Goal: Information Seeking & Learning: Check status

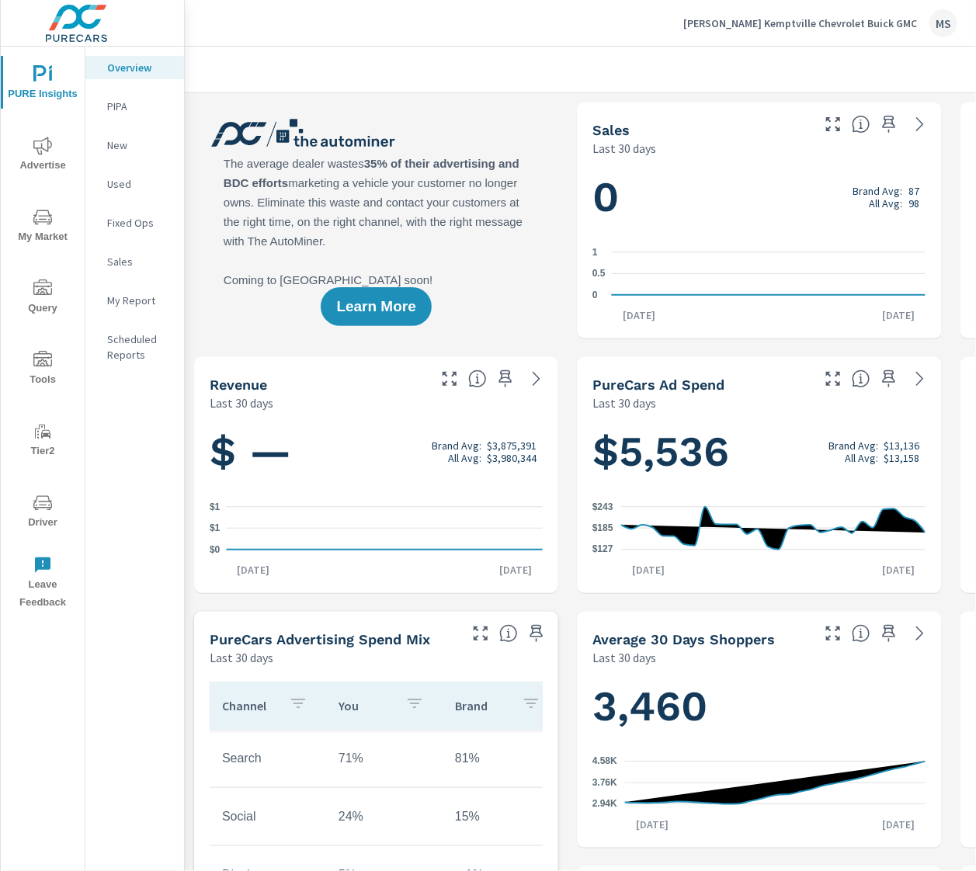
click at [42, 159] on span "Advertise" at bounding box center [42, 156] width 75 height 38
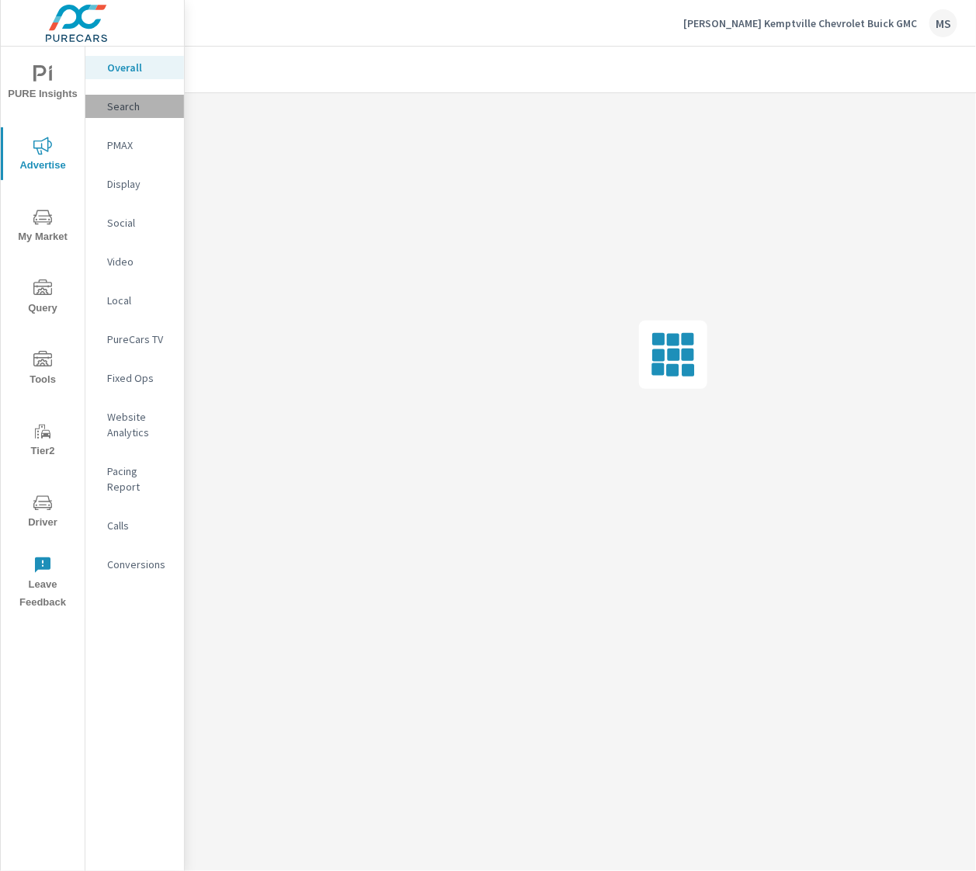
click at [136, 102] on p "Search" at bounding box center [139, 107] width 64 height 16
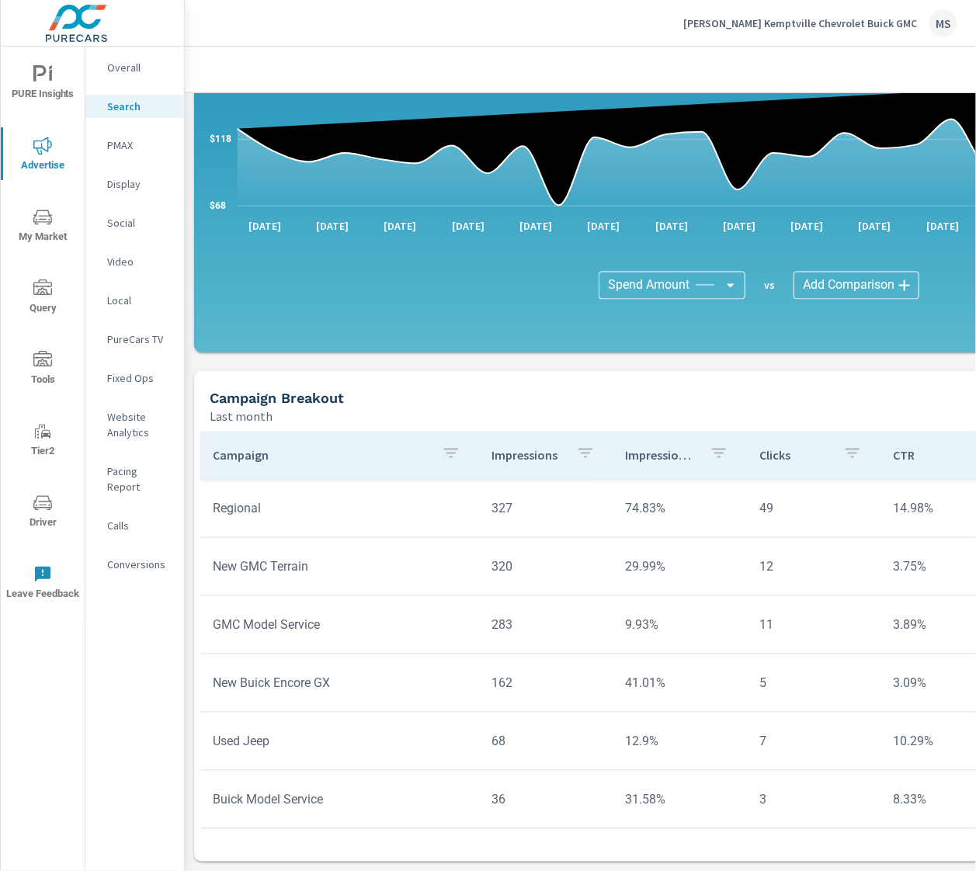
scroll to position [891, 0]
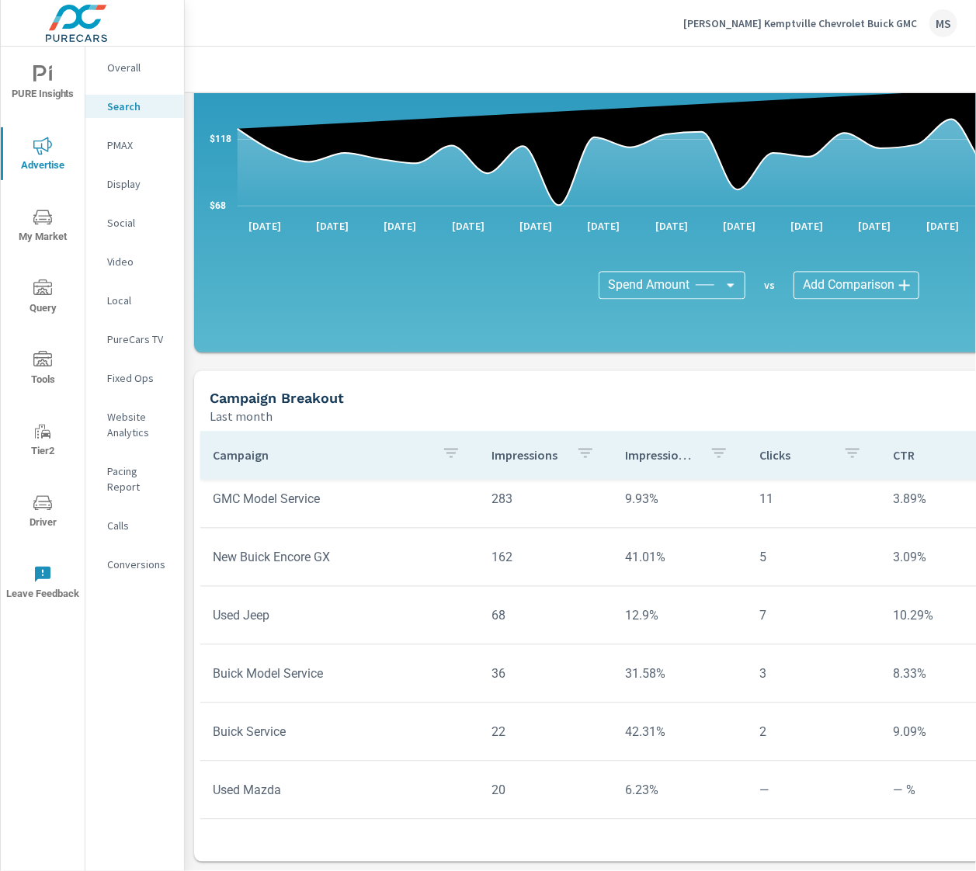
scroll to position [1434, 0]
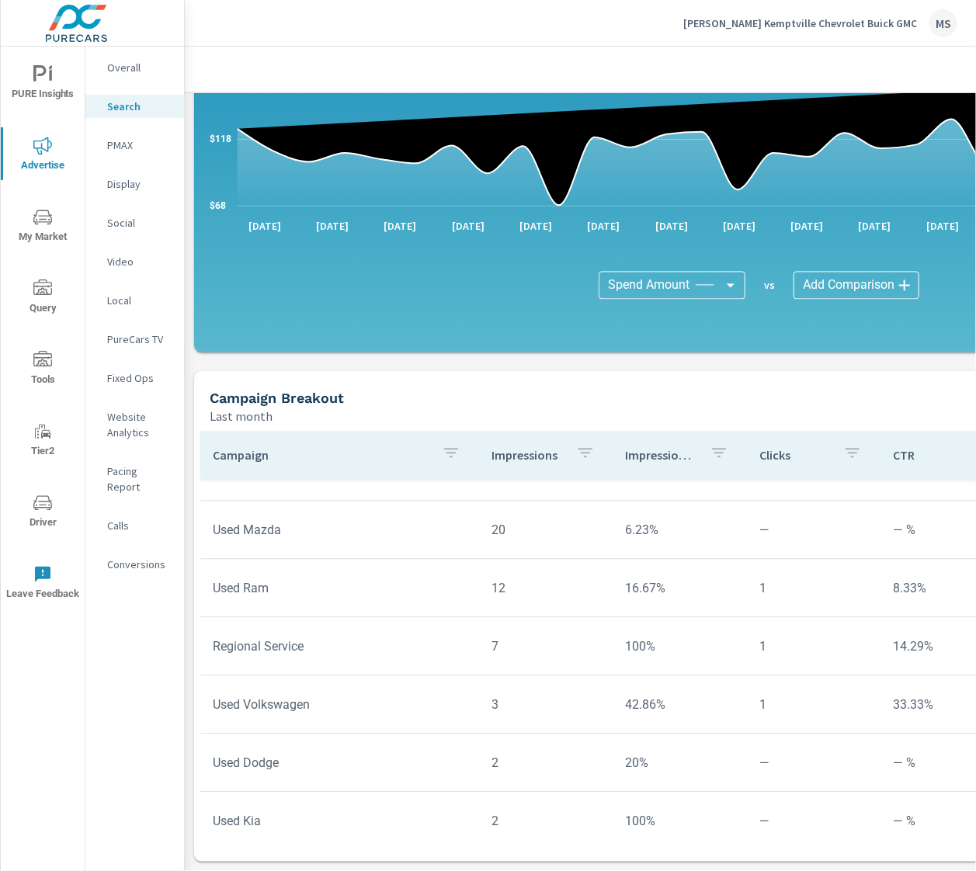
scroll to position [1526, 0]
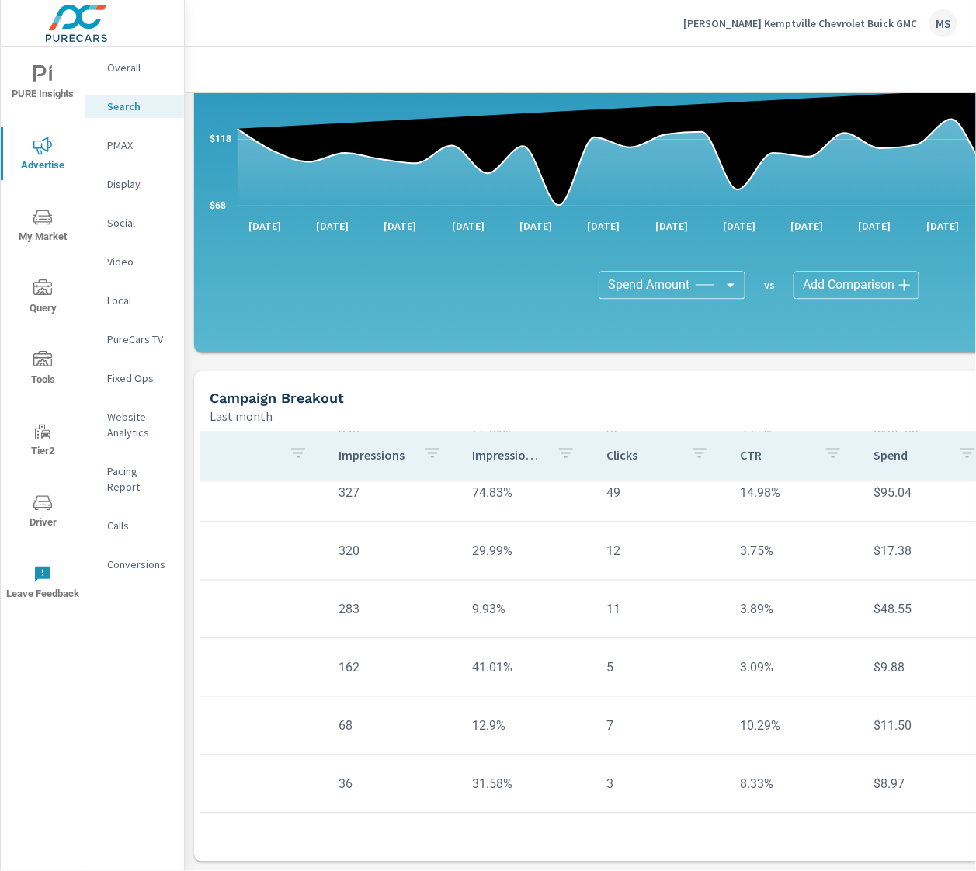
scroll to position [1064, 0]
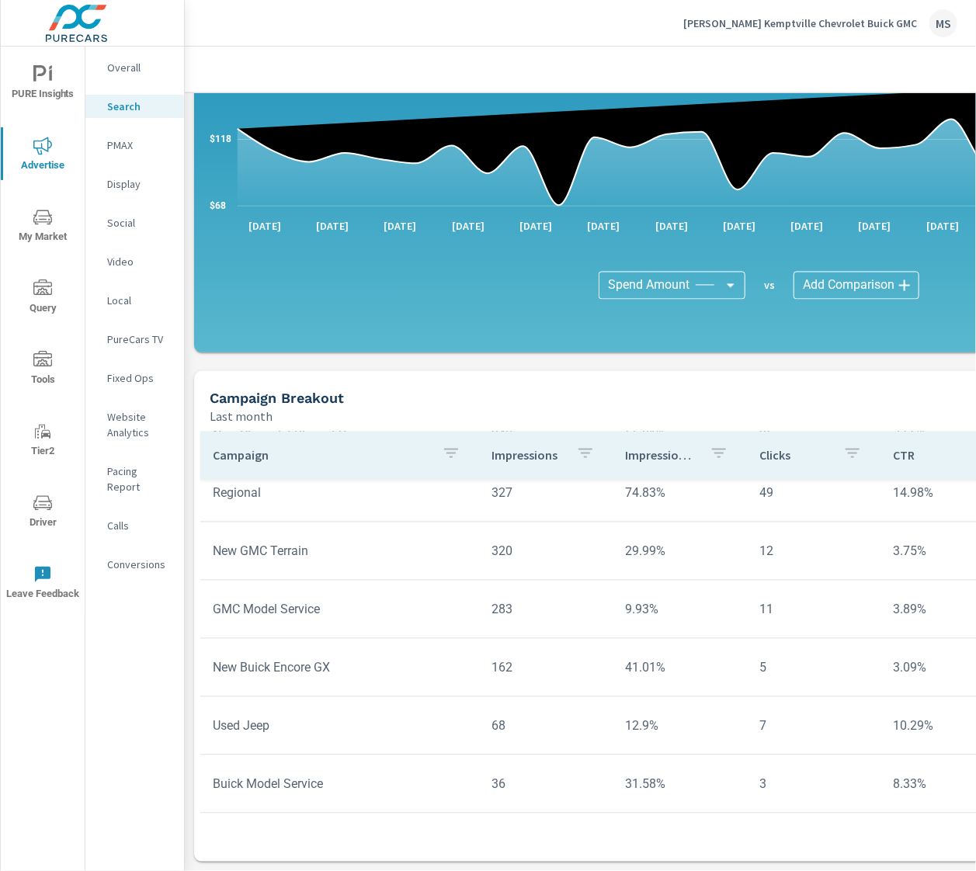
scroll to position [825, 0]
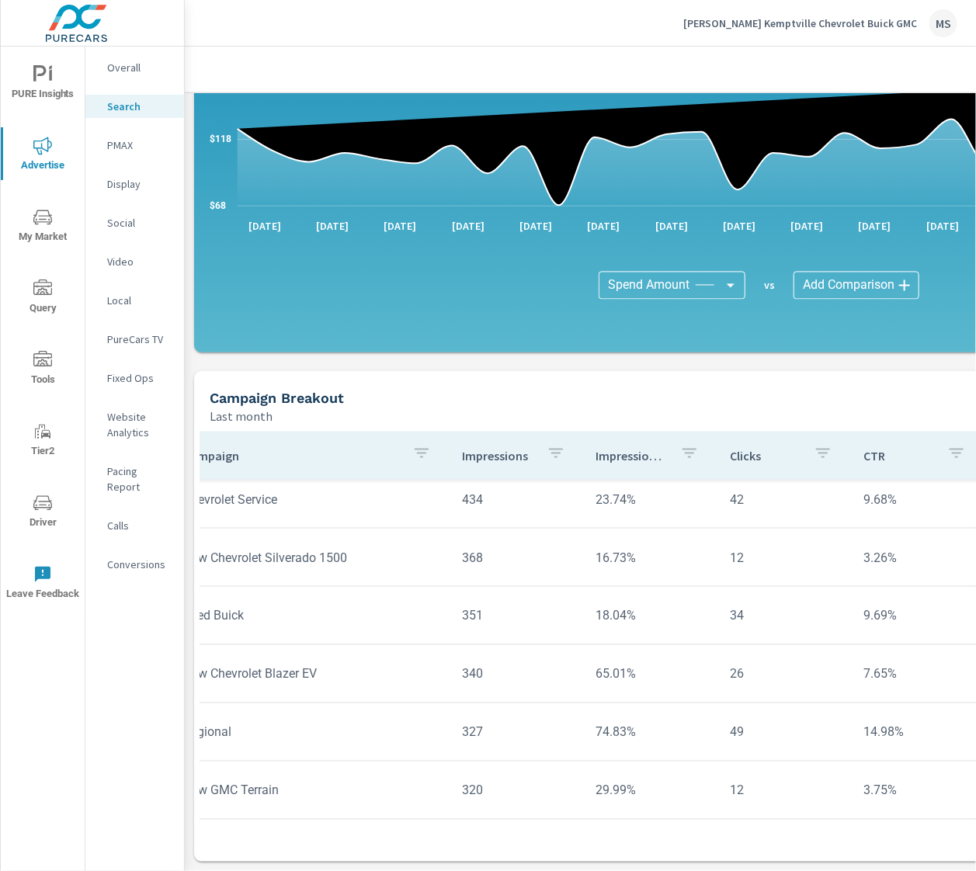
scroll to position [825, 0]
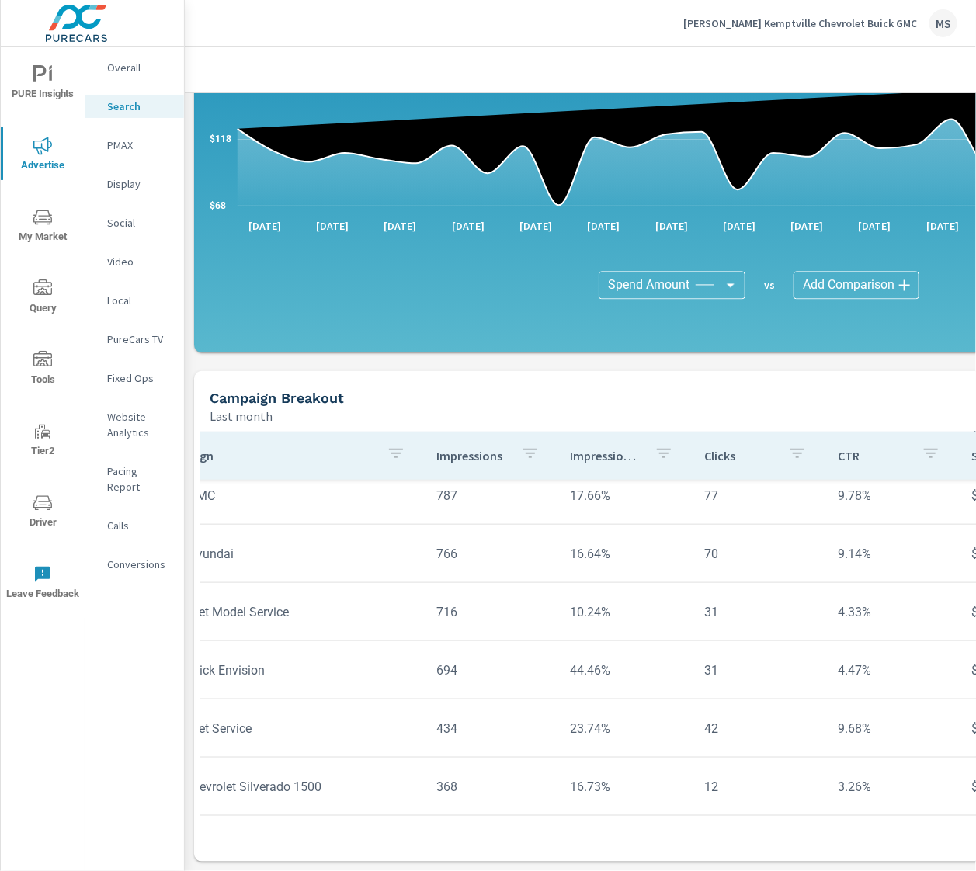
scroll to position [596, 6]
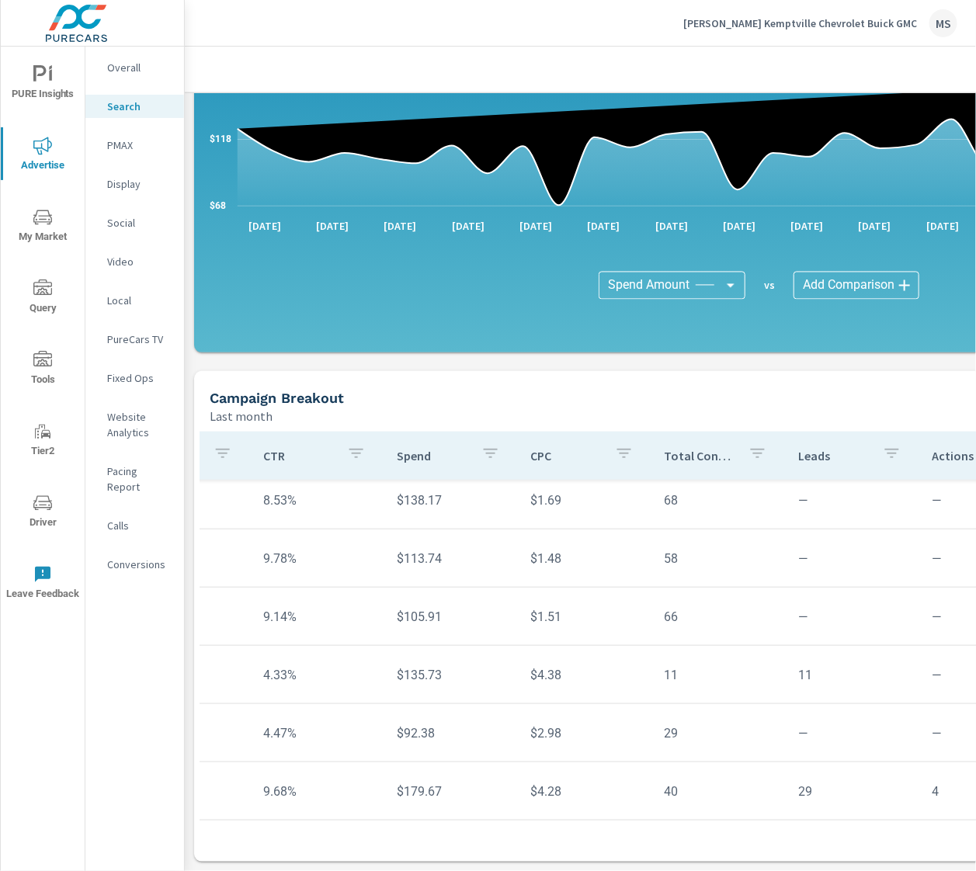
scroll to position [533, 649]
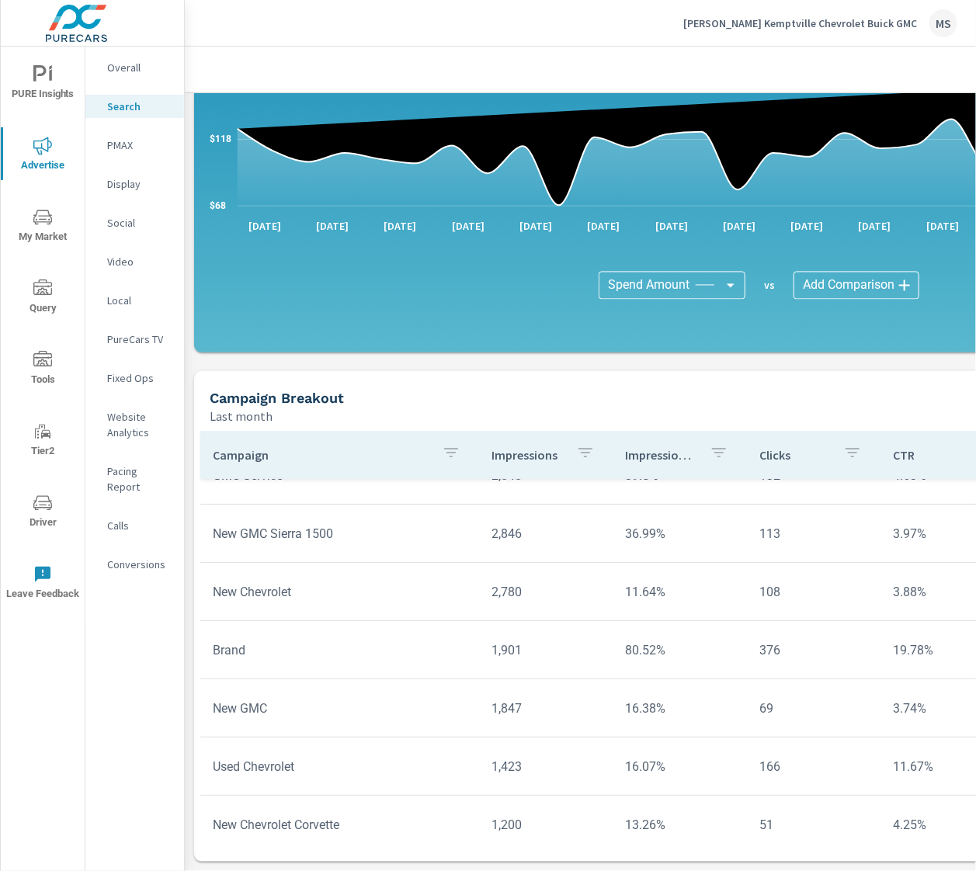
scroll to position [167, 0]
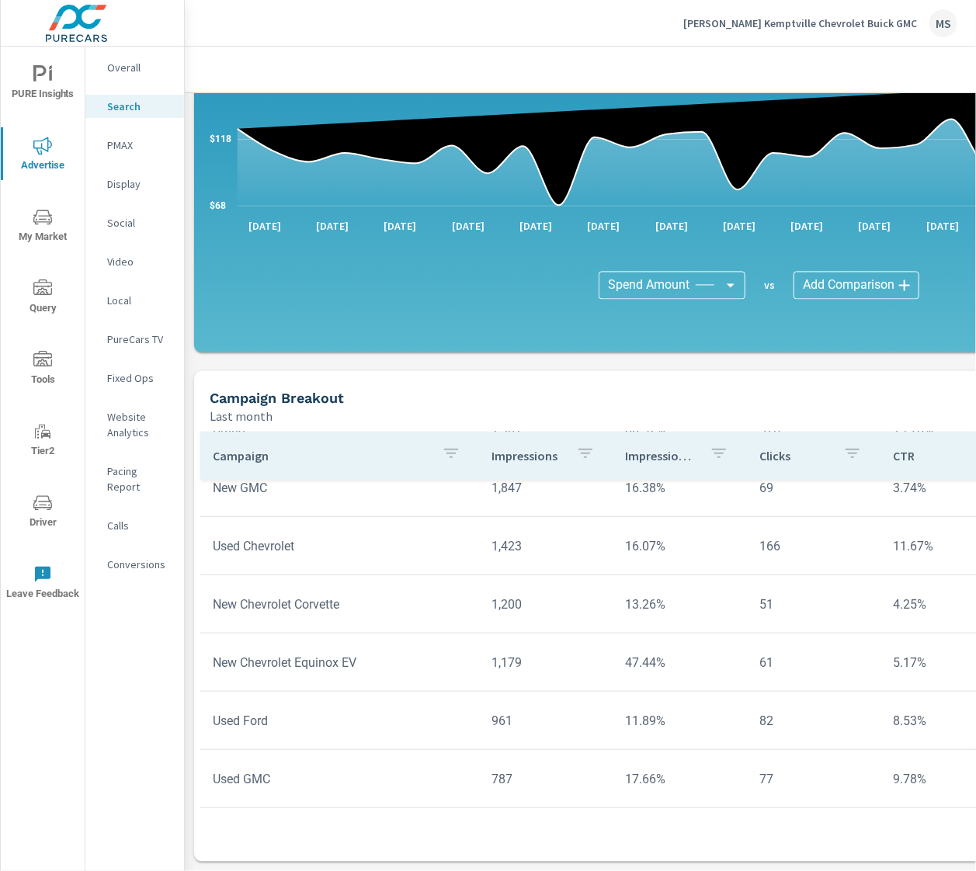
scroll to position [406, 0]
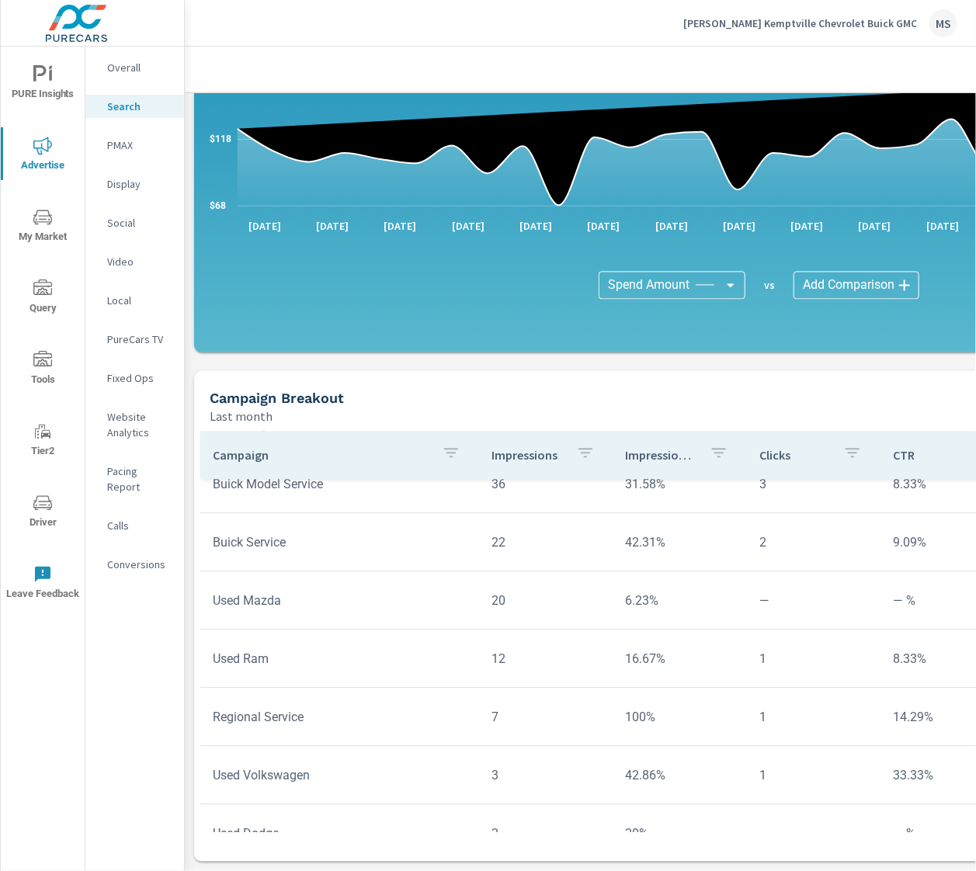
scroll to position [1526, 0]
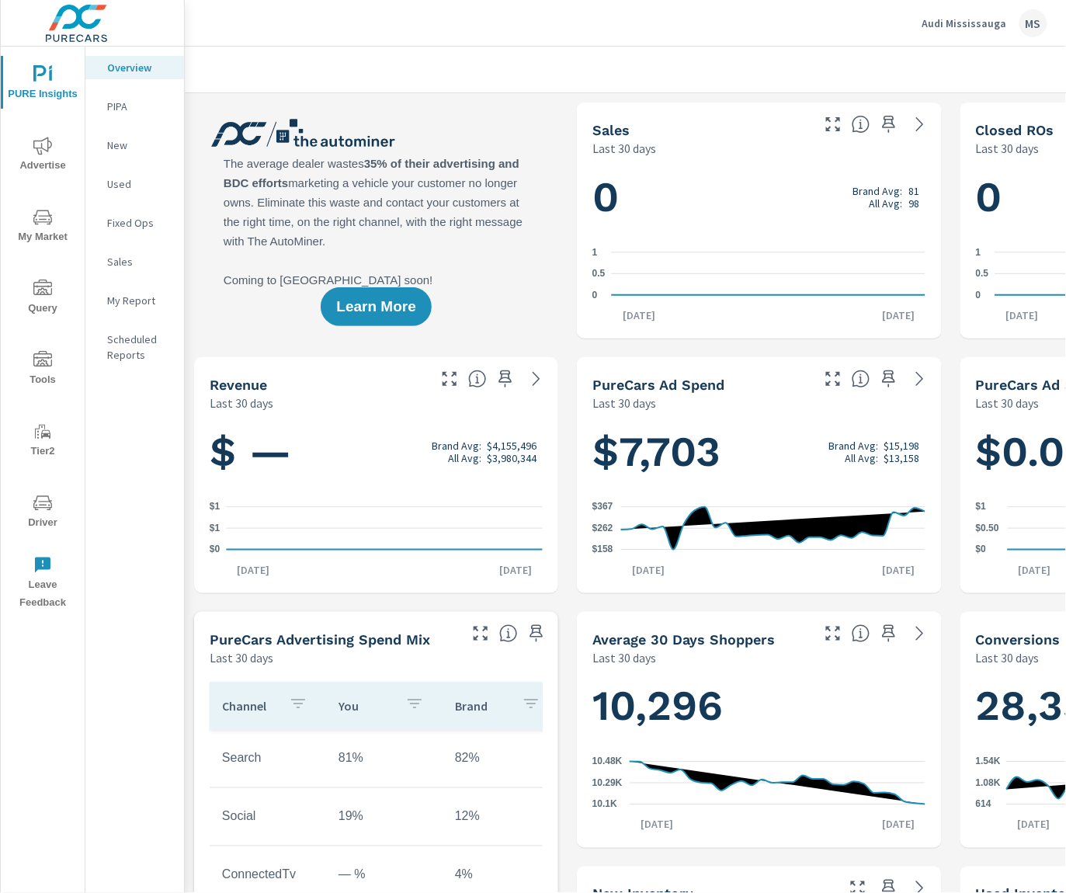
click at [40, 151] on icon "nav menu" at bounding box center [42, 146] width 19 height 18
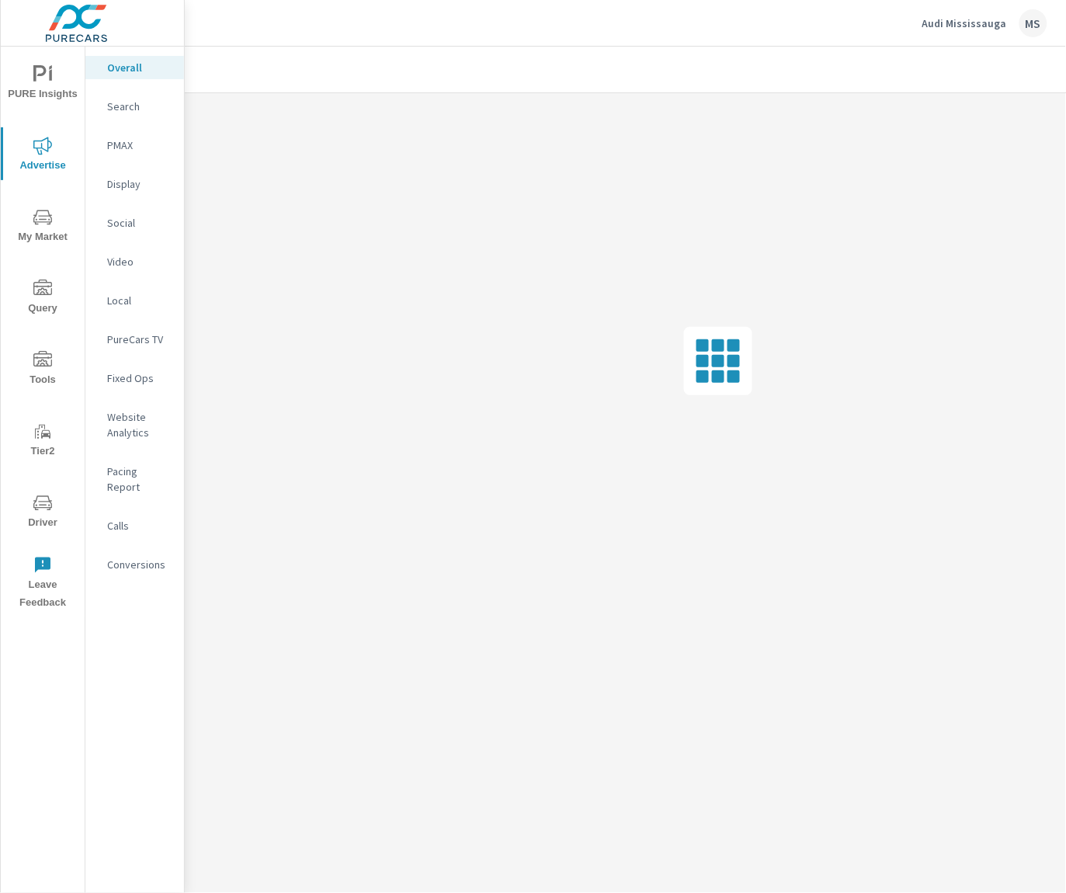
click at [122, 141] on p "PMAX" at bounding box center [139, 145] width 64 height 16
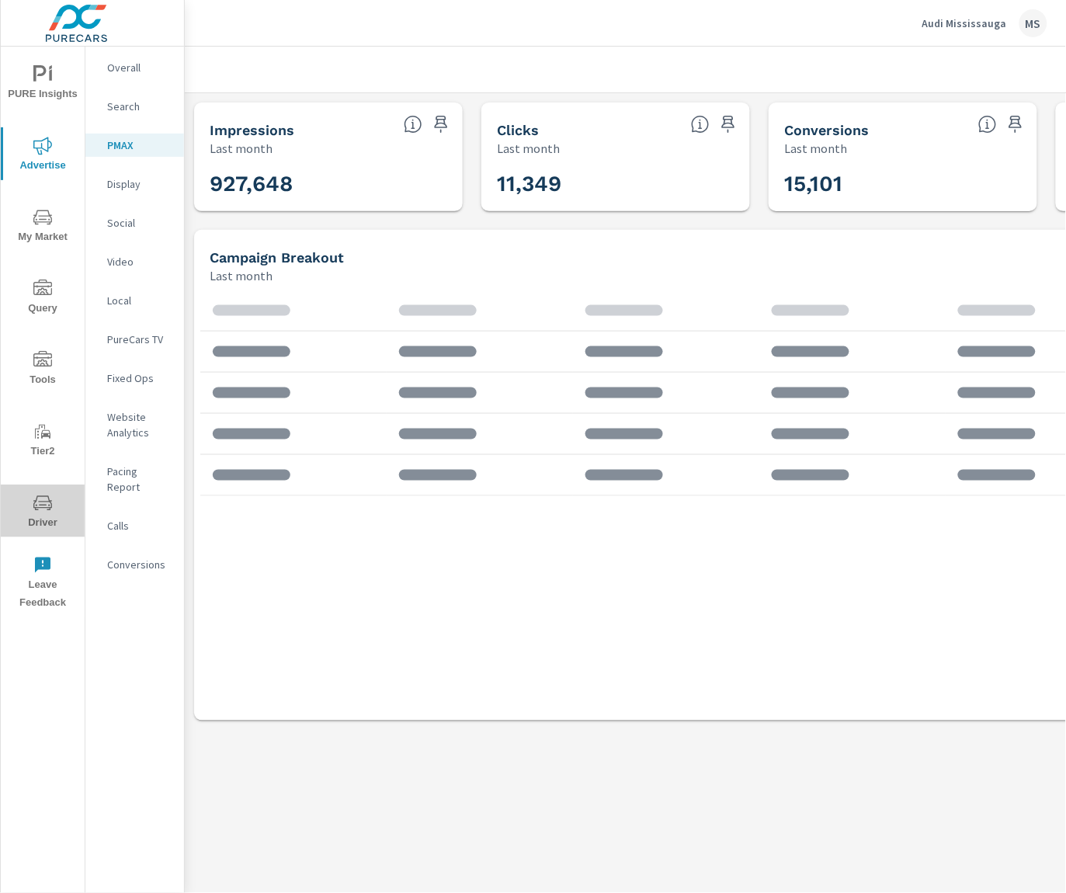
click at [42, 496] on icon "nav menu" at bounding box center [42, 503] width 19 height 19
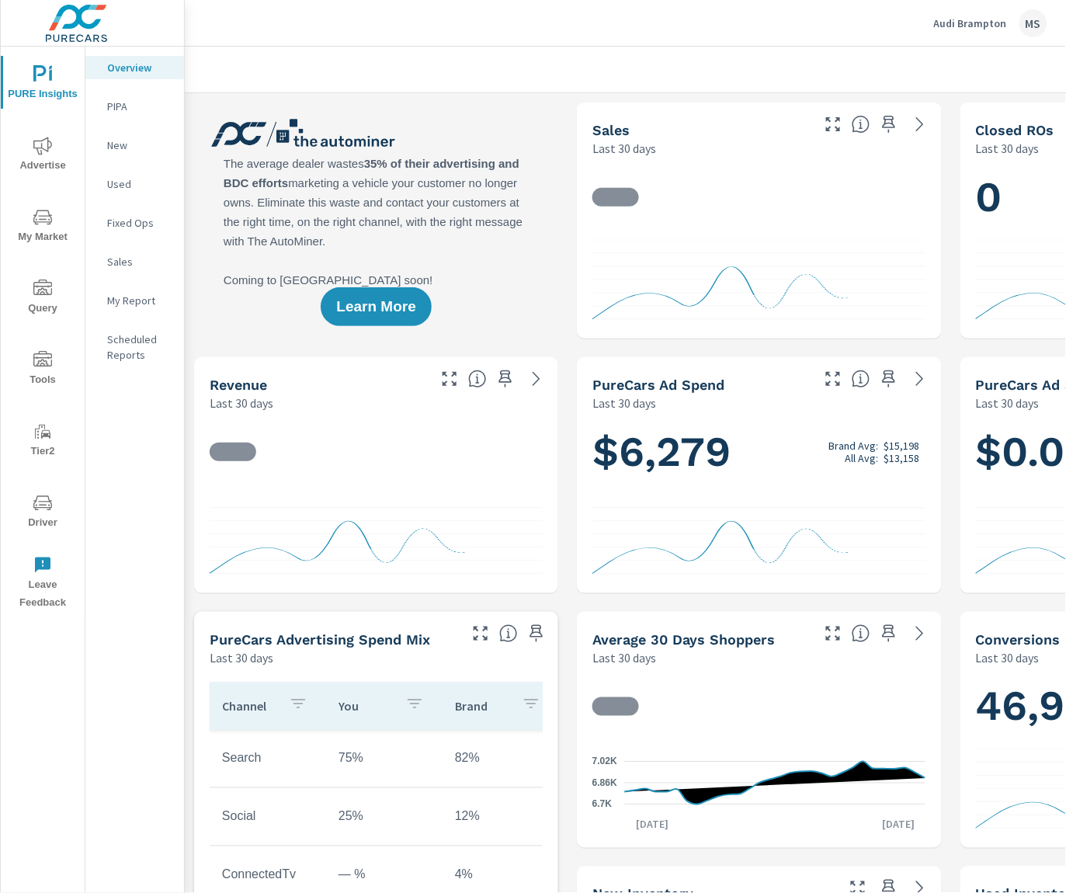
click at [43, 510] on icon "nav menu" at bounding box center [42, 503] width 19 height 19
